Goal: Register for event/course

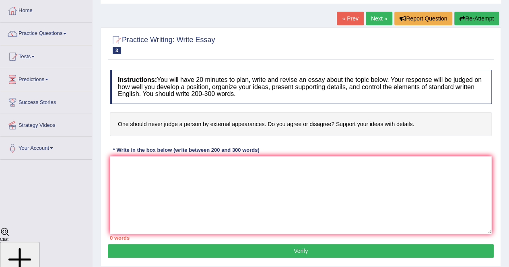
scroll to position [1866, 0]
click at [18, 58] on div at bounding box center [12, 57] width 12 height 12
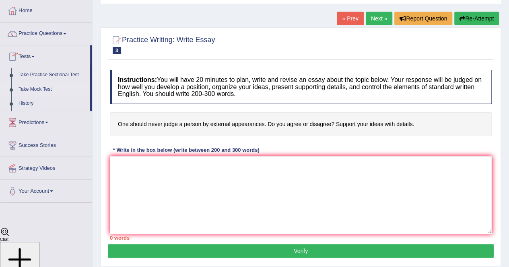
click at [22, 89] on link "Take Mock Test" at bounding box center [52, 89] width 75 height 14
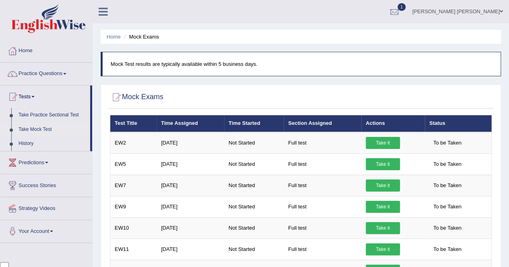
scroll to position [1866, 0]
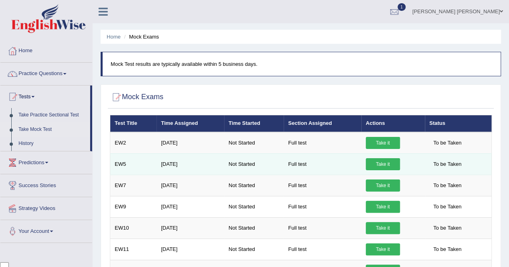
click at [388, 161] on link "Take it" at bounding box center [383, 164] width 34 height 12
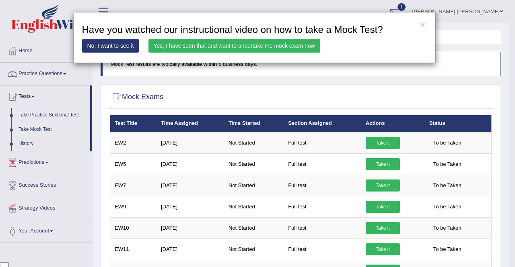
click at [289, 45] on link "Yes, I have seen that and want to undertake the mock exam now" at bounding box center [234, 46] width 172 height 14
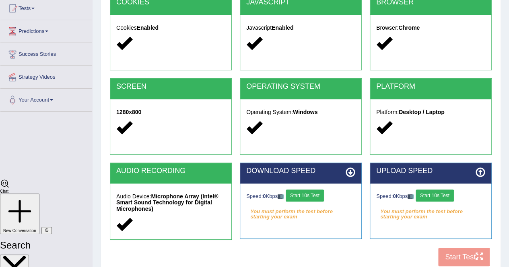
scroll to position [93, 0]
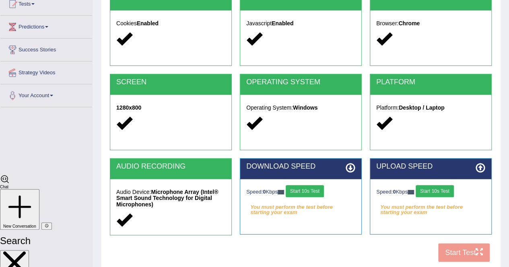
click at [306, 191] on button "Start 10s Test" at bounding box center [304, 191] width 38 height 12
click at [440, 189] on button "Start 10s Test" at bounding box center [434, 191] width 38 height 12
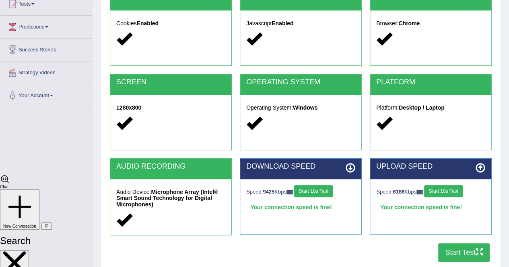
click at [468, 253] on button "Start Test" at bounding box center [463, 253] width 51 height 18
